Goal: Task Accomplishment & Management: Manage account settings

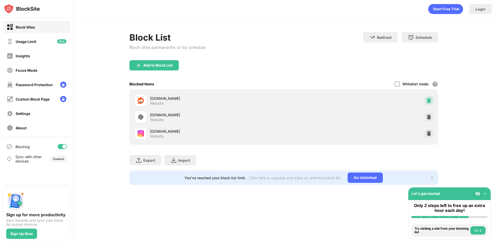
click at [427, 103] on div at bounding box center [429, 100] width 8 height 8
click at [427, 116] on img at bounding box center [428, 116] width 5 height 5
